Goal: Book appointment/travel/reservation

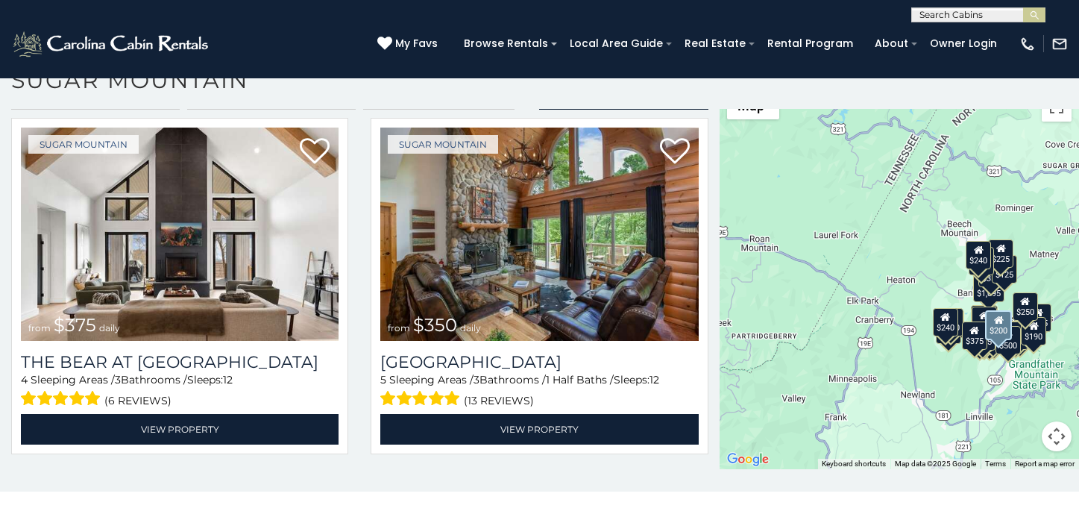
click at [388, 489] on link "Sugar Mountain" at bounding box center [443, 498] width 110 height 19
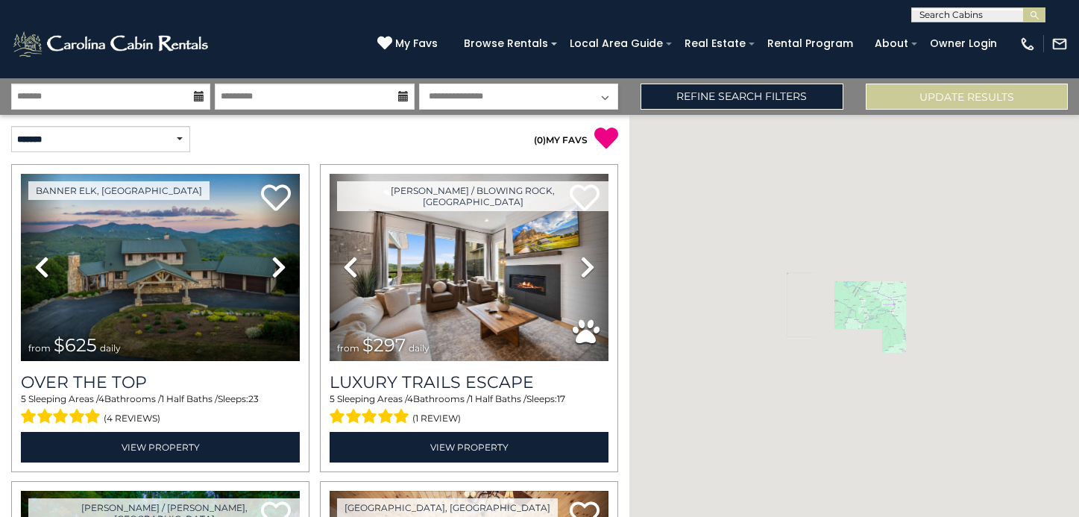
click at [384, 516] on html "**********" at bounding box center [539, 275] width 1079 height 550
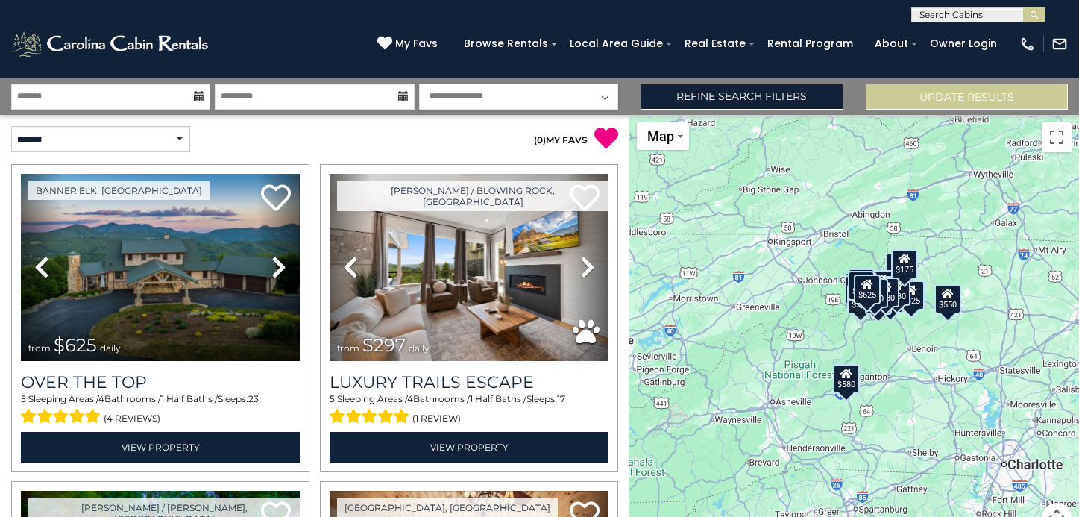
click at [54, 516] on html "**********" at bounding box center [539, 275] width 1079 height 550
